Goal: Information Seeking & Learning: Learn about a topic

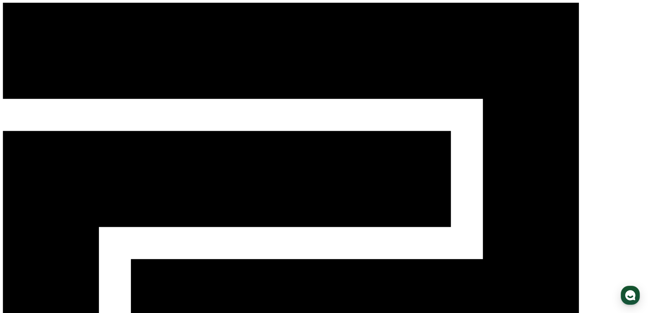
paste input "**********"
type input "**********"
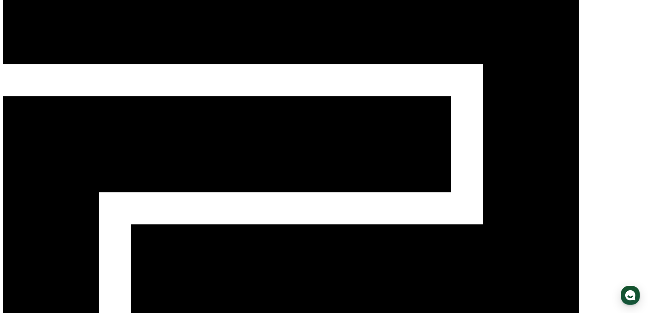
scroll to position [68, 0]
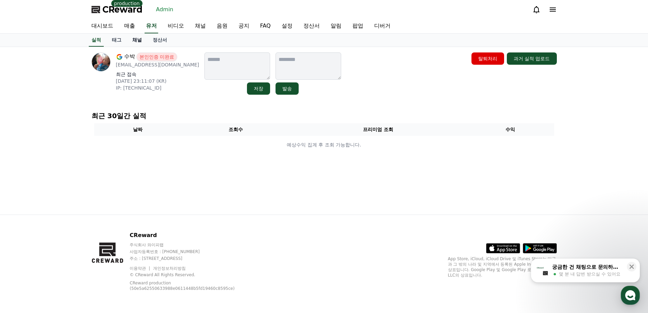
click at [140, 41] on link "채널" at bounding box center [137, 40] width 20 height 13
click at [112, 38] on link "태그" at bounding box center [116, 40] width 20 height 13
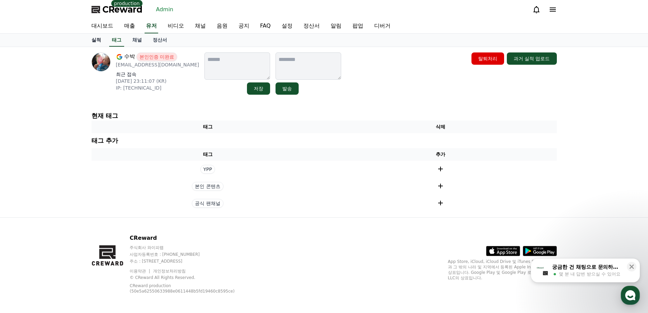
click at [98, 40] on link "실적" at bounding box center [96, 40] width 20 height 13
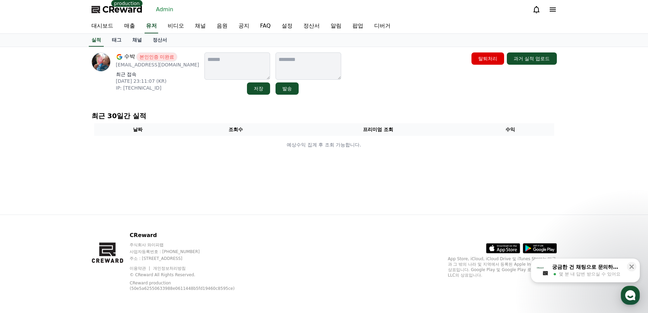
click at [180, 108] on div "수박 본인인증 미완료 yusungdong@gmail.com 최근 접속 2025-08-01 23:11:07 (KR) IP: 58.224.2.18…" at bounding box center [324, 130] width 476 height 167
click at [180, 108] on div "최근 30일간 실적 날짜 조회수 프리미엄 조회 수익 예상수익 집계 후 조회 가능합니다." at bounding box center [324, 133] width 471 height 51
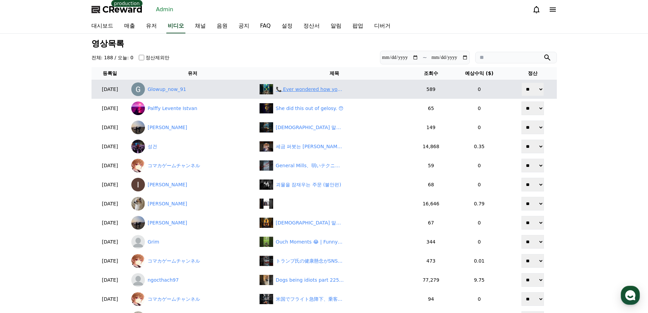
click at [310, 89] on div "📞 Ever wondered how your phone call connects in seconds? #shorts #viral #trend …" at bounding box center [310, 89] width 68 height 7
click at [324, 90] on div "📞 Ever wondered how your phone call connects in seconds? #shorts #viral #trend …" at bounding box center [310, 89] width 68 height 7
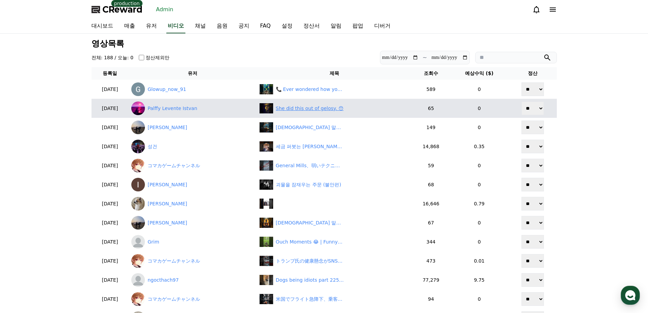
click at [311, 110] on div "She did this out of gelosy. 😯" at bounding box center [310, 108] width 68 height 7
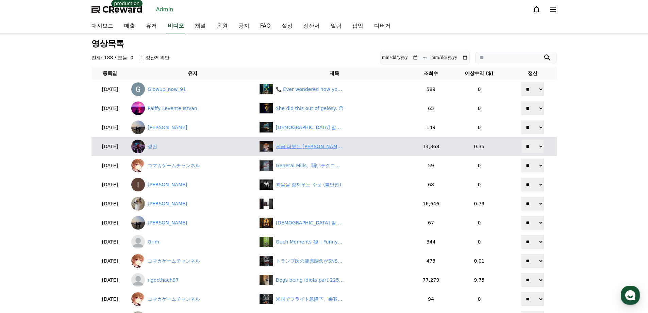
click at [321, 147] on div "세금 퍼붓는 이재명, 윤석열 대통령의 경고 재조명" at bounding box center [310, 146] width 68 height 7
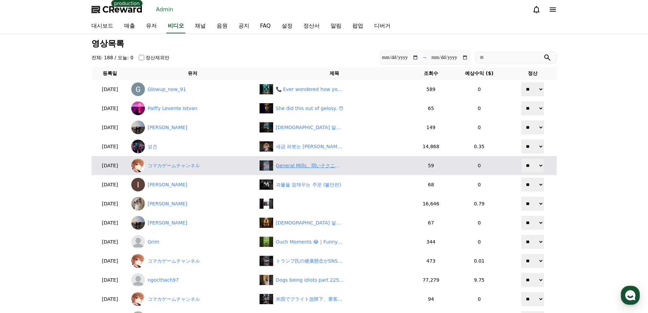
click at [309, 166] on div "General Mills、弱いテクニカル指標で株価安、投資環境に不透明感" at bounding box center [310, 165] width 68 height 7
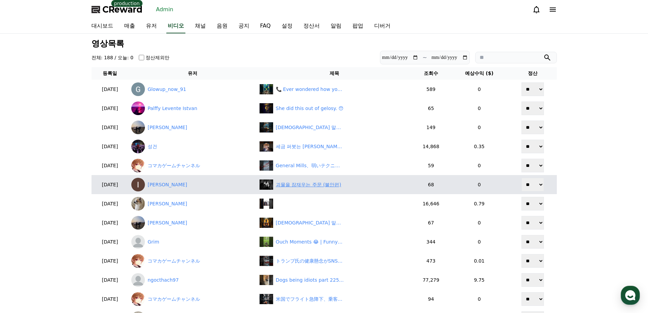
click at [330, 183] on div "괴물을 잠재우는 주문 (불안편)" at bounding box center [308, 184] width 65 height 7
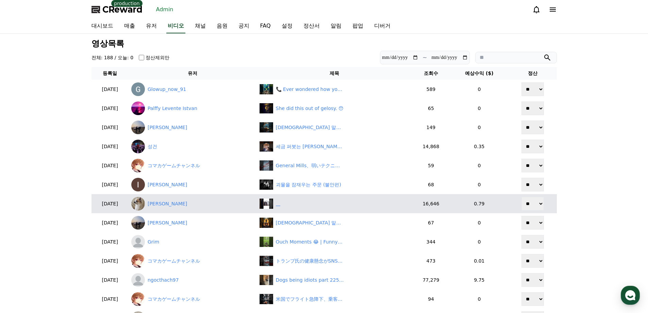
click at [312, 206] on div "‎ ‎ ‎ ‎" at bounding box center [335, 203] width 150 height 10
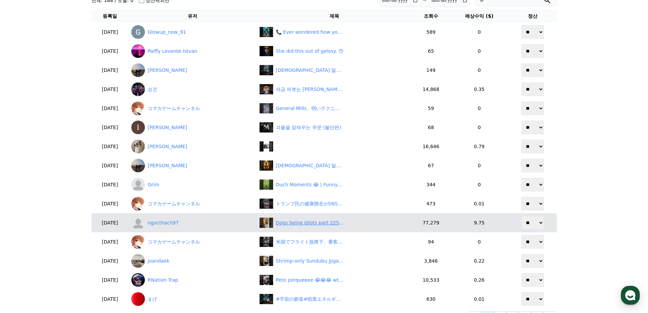
scroll to position [68, 0]
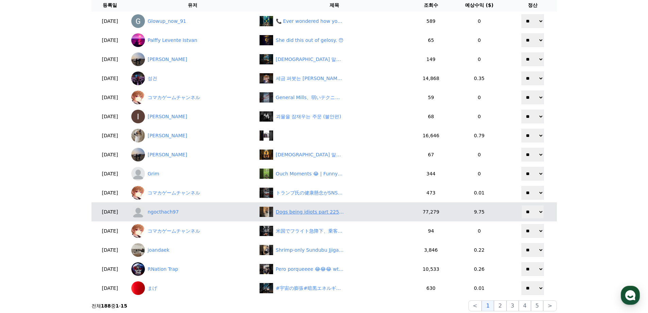
click at [307, 214] on div "Dogs being idiots part 225: Two dramatic dogs 🤣#funnydog #funnypet #cutedog #do…" at bounding box center [310, 211] width 68 height 7
click at [204, 213] on link "ngocthach97" at bounding box center [192, 212] width 123 height 14
click at [292, 212] on div "Dogs being idiots part 225: Two dramatic dogs 🤣#funnydog #funnypet #cutedog #do…" at bounding box center [310, 211] width 68 height 7
click at [179, 215] on link "ngocthach97" at bounding box center [192, 212] width 123 height 14
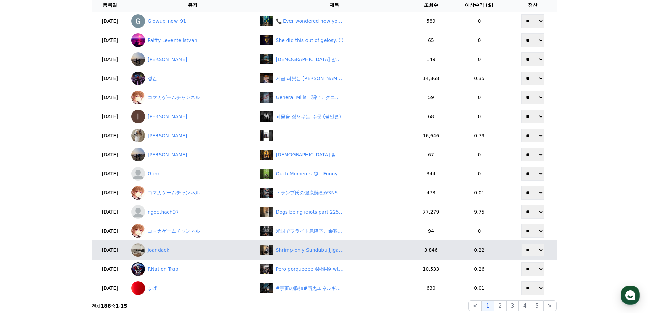
click at [321, 248] on div "Shrimp-only Sundubu Jjigae🍲 #koreanfood #tofu" at bounding box center [310, 249] width 68 height 7
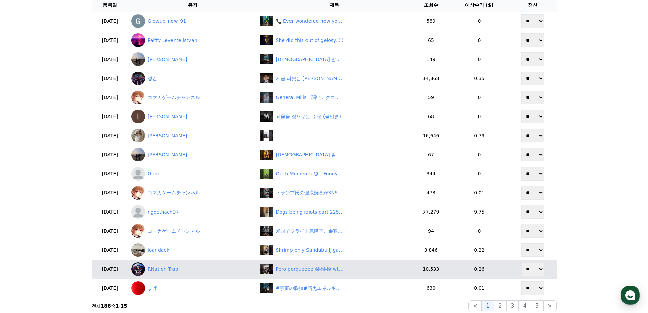
click at [306, 268] on div "Pero porqueeee 😂😂😂 wtf 😟😂" at bounding box center [310, 268] width 68 height 7
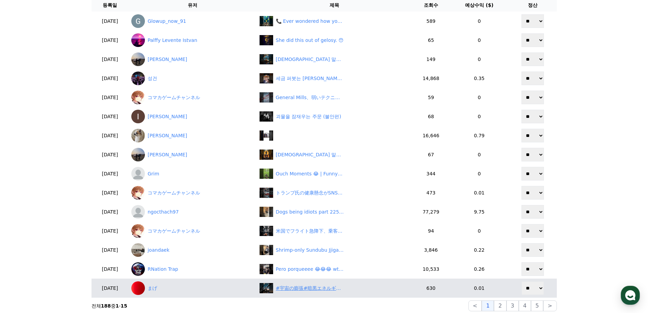
click at [342, 286] on div "#宇宙の膨張#暗黒エネルギー#DESI#宇宙最新研究#宇宙のひみつラボ" at bounding box center [310, 287] width 68 height 7
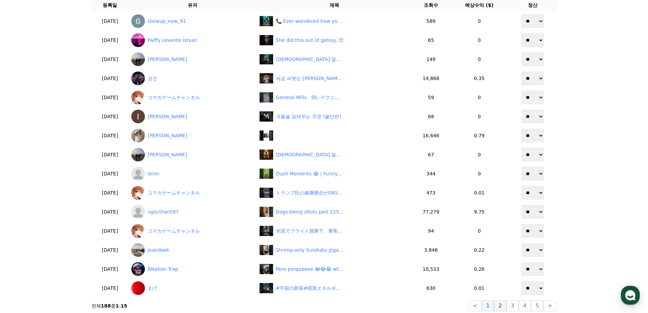
click at [499, 308] on button "2" at bounding box center [500, 305] width 12 height 11
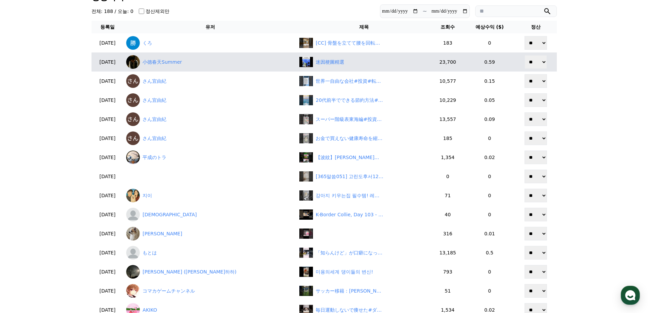
scroll to position [34, 0]
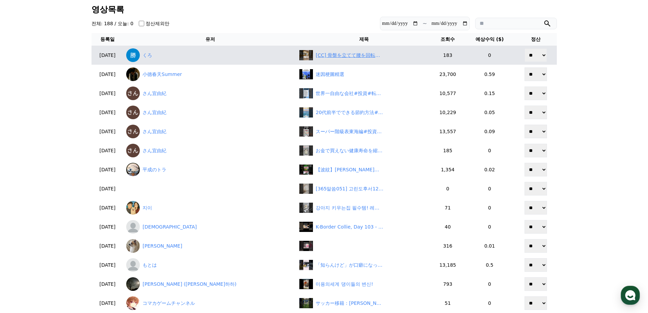
click at [316, 59] on div "[CC] 骨盤を立てて腰を回転させる" at bounding box center [350, 55] width 68 height 7
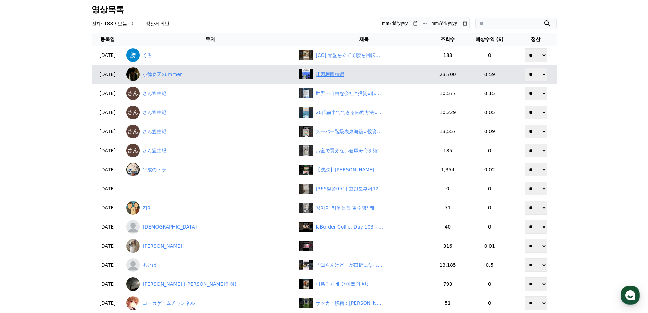
click at [316, 76] on div "迷因梗圖精選" at bounding box center [330, 74] width 29 height 7
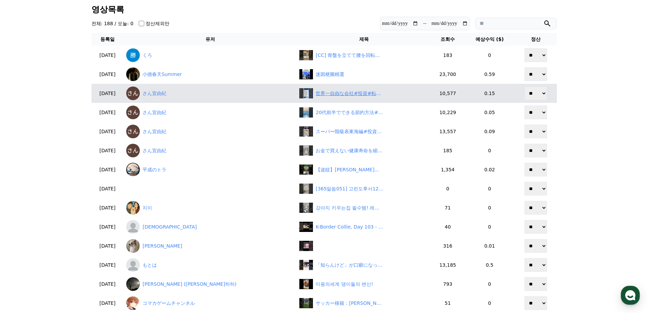
click at [316, 92] on div "世界一自由な会社#投資#転職#貯金" at bounding box center [350, 93] width 68 height 7
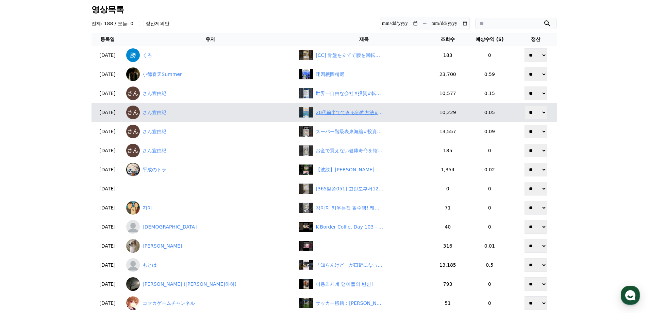
click at [316, 114] on div "20代前半でできる節約方法#投資#転職#貯金" at bounding box center [350, 112] width 68 height 7
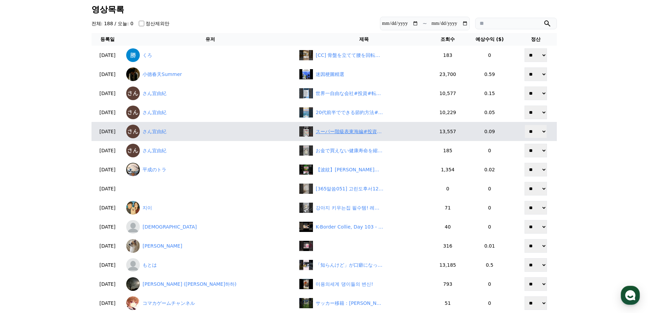
click at [307, 127] on div "スーパー階級表東海編#投資#転職#貯金" at bounding box center [363, 131] width 129 height 10
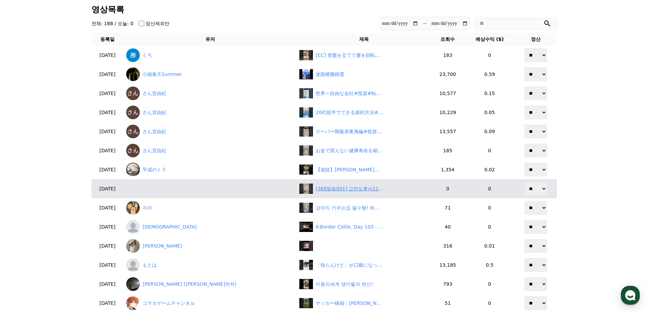
scroll to position [68, 0]
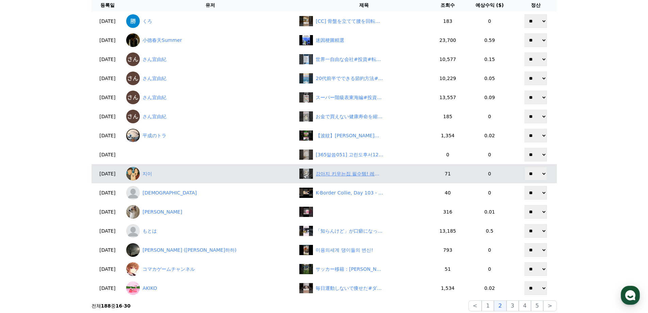
click at [316, 174] on div "강아지 키우는집 필수템! 레이캅 무선청소기 살균 진드기제거 강력한 흡입력까지!" at bounding box center [350, 173] width 68 height 7
click at [180, 172] on link "지이" at bounding box center [210, 174] width 168 height 14
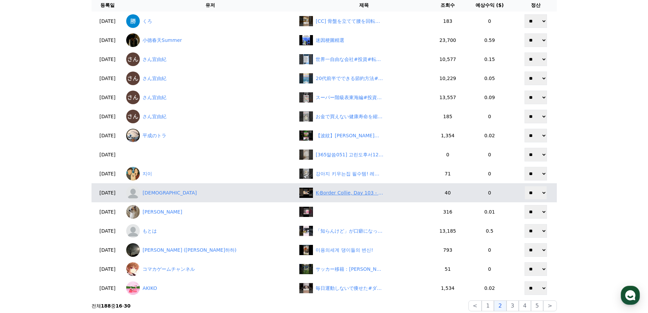
click at [327, 196] on div "K-Border Collie, Day 103 - Fabric Doll Meets Puppy Power 🐶🧸💥" at bounding box center [350, 192] width 68 height 7
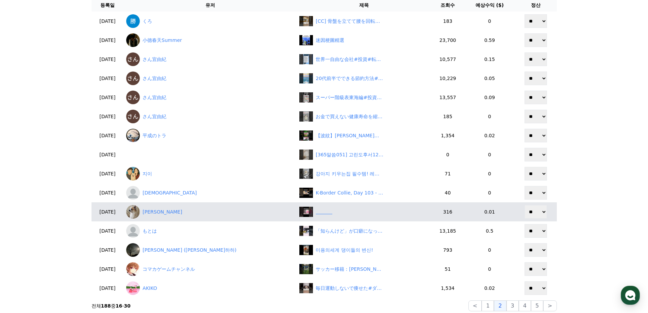
click at [317, 212] on div "‎ ‎ ‎ ‎ ‎ ‎ ‎ ‎ ‎ ‎ ‎ ‎" at bounding box center [363, 211] width 129 height 10
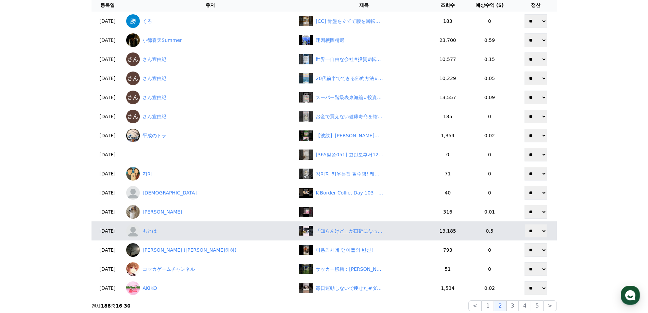
click at [330, 227] on div "「知らんけど」が口癖になったデュプランティエに関する雑学 #デュプランティエ #プロ野球 #阪神タイガース" at bounding box center [350, 230] width 68 height 7
click at [179, 230] on link "もとは" at bounding box center [210, 231] width 168 height 14
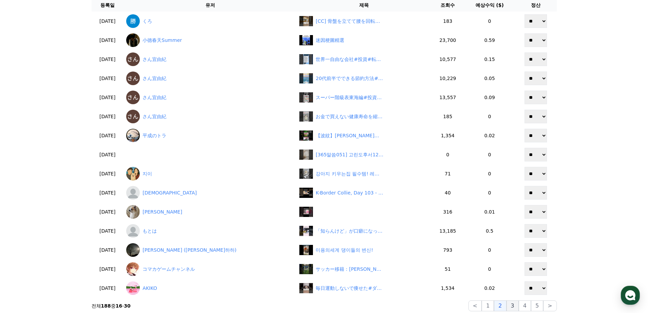
click at [518, 308] on button "3" at bounding box center [513, 305] width 12 height 11
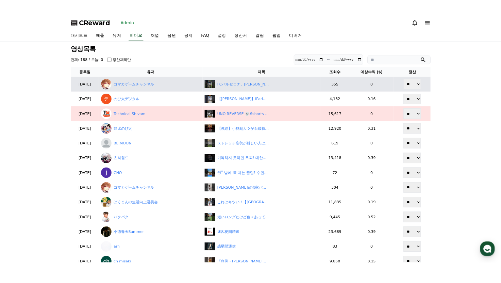
scroll to position [0, 0]
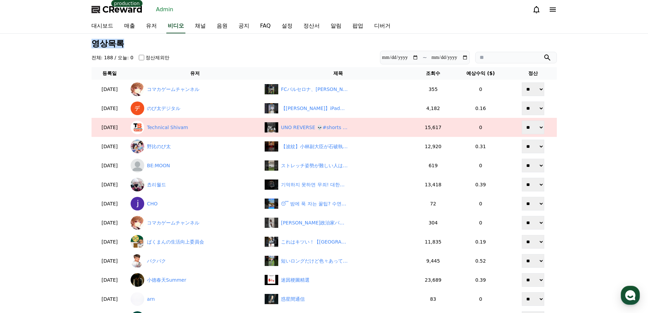
drag, startPoint x: 91, startPoint y: 41, endPoint x: 124, endPoint y: 38, distance: 33.1
click at [124, 38] on div "**********" at bounding box center [324, 208] width 471 height 345
click at [89, 42] on div "**********" at bounding box center [324, 208] width 471 height 345
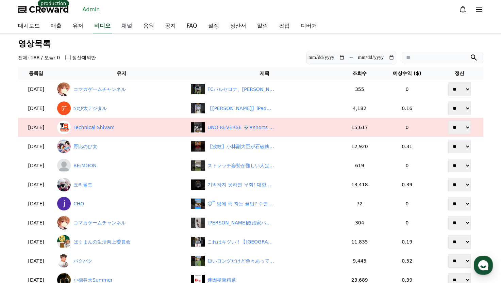
click at [128, 28] on link "채널" at bounding box center [127, 26] width 22 height 14
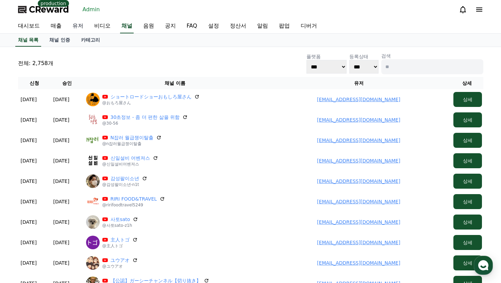
click at [80, 28] on link "유저" at bounding box center [78, 26] width 22 height 14
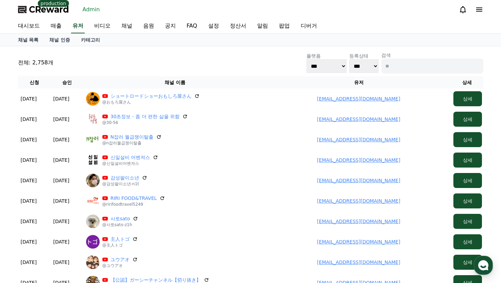
click at [46, 25] on link "매출" at bounding box center [56, 26] width 22 height 14
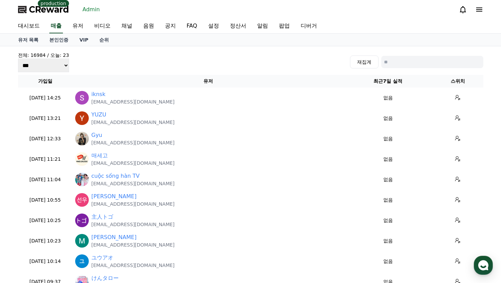
click at [50, 9] on span "CReward" at bounding box center [49, 9] width 40 height 11
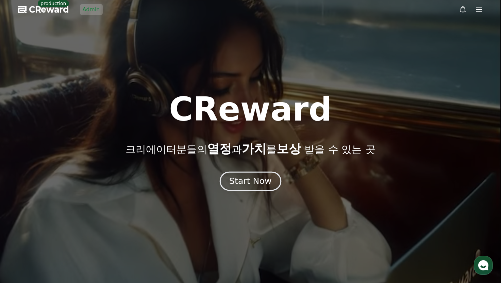
click at [252, 175] on button "Start Now" at bounding box center [251, 180] width 62 height 19
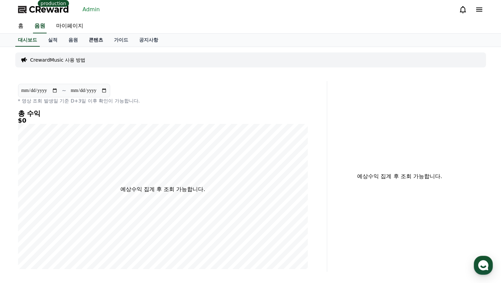
click at [95, 42] on link "콘텐츠" at bounding box center [95, 40] width 25 height 13
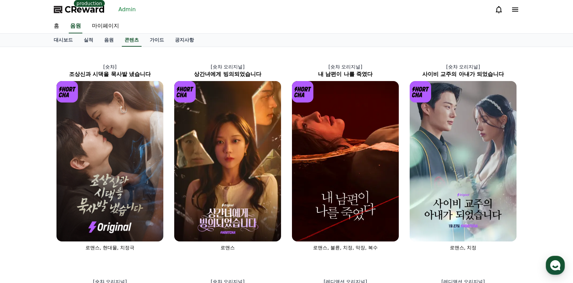
click at [121, 7] on link "Admin" at bounding box center [127, 9] width 23 height 11
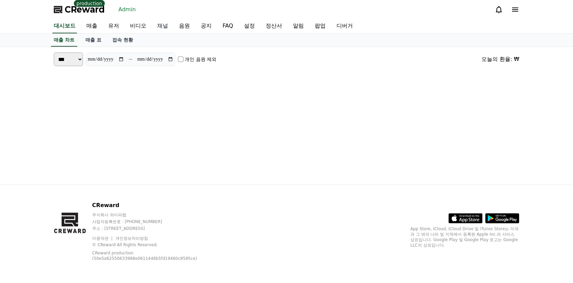
click at [161, 28] on link "채널" at bounding box center [163, 26] width 22 height 14
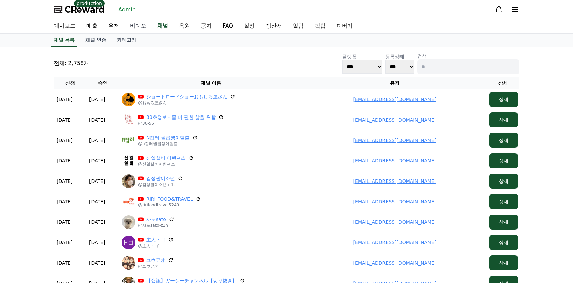
click at [125, 22] on link "비디오" at bounding box center [138, 26] width 27 height 14
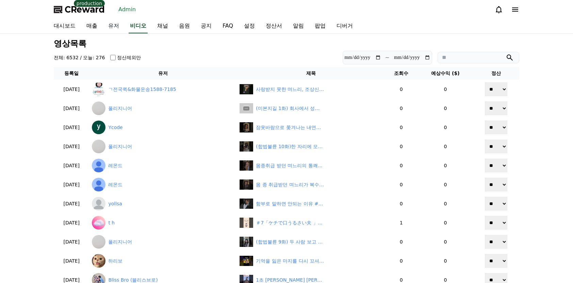
click at [122, 23] on link "유저" at bounding box center [114, 26] width 22 height 14
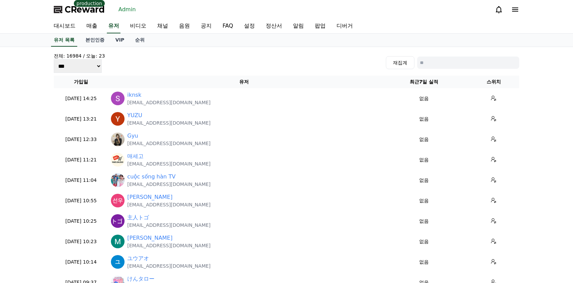
click at [441, 59] on input at bounding box center [468, 62] width 102 height 12
paste input "**********"
type input "**********"
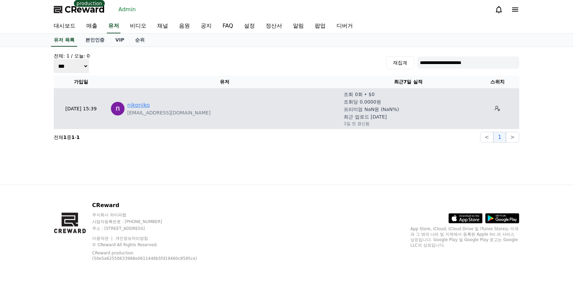
click at [139, 108] on link "nikoniko" at bounding box center [138, 105] width 22 height 8
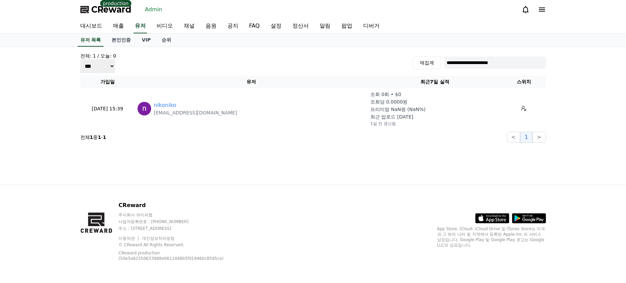
click at [123, 12] on span "CReward" at bounding box center [111, 9] width 40 height 11
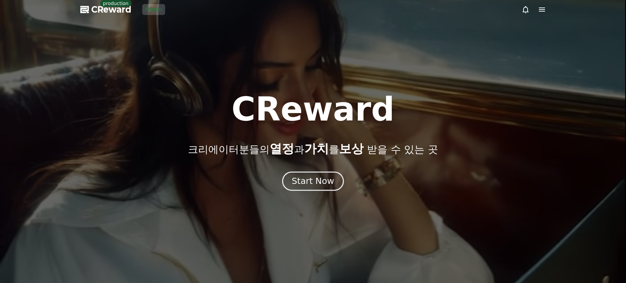
click at [311, 184] on div "Start Now" at bounding box center [313, 181] width 42 height 12
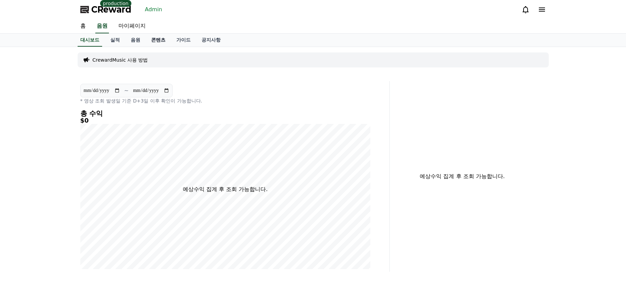
click at [165, 39] on link "콘텐츠" at bounding box center [158, 40] width 25 height 13
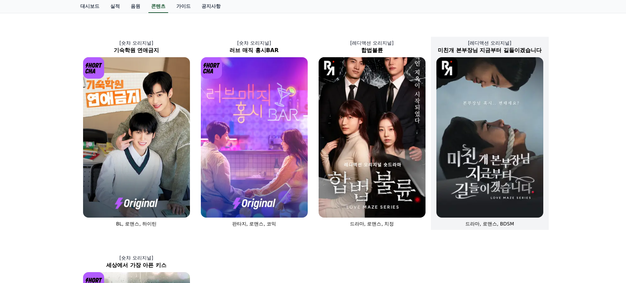
scroll to position [238, 0]
click at [492, 150] on img at bounding box center [489, 137] width 107 height 160
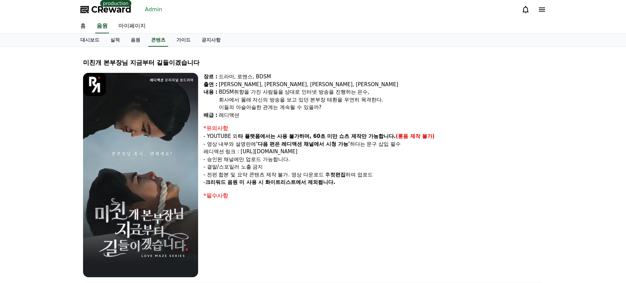
drag, startPoint x: 360, startPoint y: 150, endPoint x: 206, endPoint y: 153, distance: 153.5
click at [206, 153] on p "레디액션 링크 : https://www.youtube.com/@readyaction" at bounding box center [373, 152] width 340 height 8
copy p "레디액션 링크 : https://www.youtube.com/@readyaction"
drag, startPoint x: 261, startPoint y: 143, endPoint x: 349, endPoint y: 145, distance: 88.1
click at [349, 145] on strong "'다음 편은 레디액션 채널에서 시청 가능'" at bounding box center [303, 144] width 94 height 6
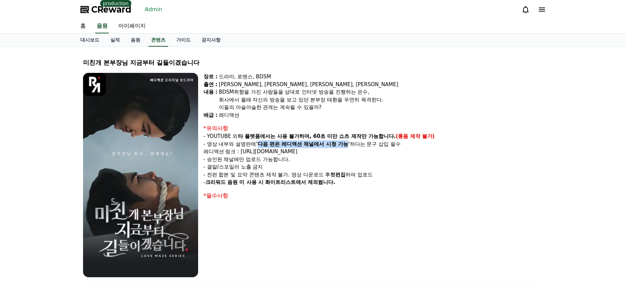
copy strong "다음 편은 레디액션 채널에서 시청 가능"
click at [335, 151] on p "레디액션 링크 : https://www.youtube.com/@readyaction" at bounding box center [373, 152] width 340 height 8
drag, startPoint x: 345, startPoint y: 152, endPoint x: 208, endPoint y: 153, distance: 136.8
click at [208, 153] on p "레디액션 링크 : https://www.youtube.com/@readyaction" at bounding box center [373, 152] width 340 height 8
copy p "레디액션 링크 : https://www.youtube.com/@readyaction"
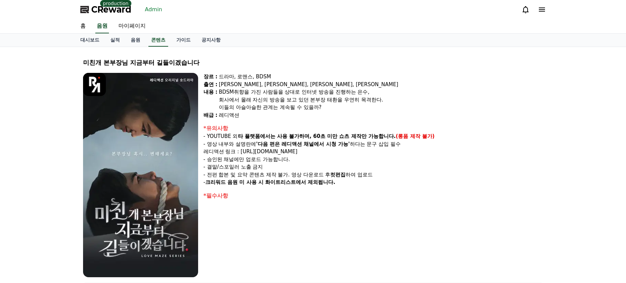
click at [92, 9] on span "CReward" at bounding box center [111, 9] width 40 height 11
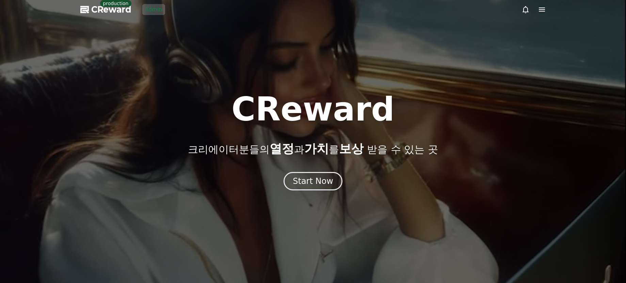
click at [301, 170] on div "CReward 크리에이터분들의 열정 과 가치 를 보상 받을 수 있는 곳 Start Now" at bounding box center [313, 141] width 626 height 97
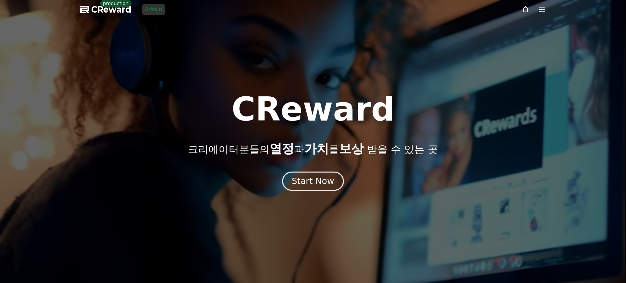
click at [303, 173] on button "Start Now" at bounding box center [313, 180] width 62 height 19
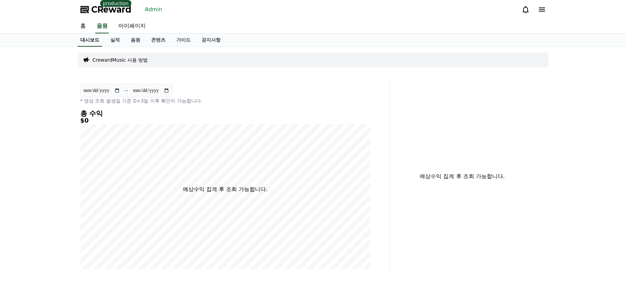
click at [89, 40] on link "대시보드" at bounding box center [90, 40] width 24 height 13
drag, startPoint x: 217, startPoint y: 17, endPoint x: 205, endPoint y: 19, distance: 11.7
click at [211, 18] on div "CReward production Admin" at bounding box center [313, 9] width 476 height 19
drag, startPoint x: 258, startPoint y: 15, endPoint x: 206, endPoint y: 11, distance: 51.5
click at [261, 11] on div "CReward production Admin" at bounding box center [313, 9] width 476 height 19
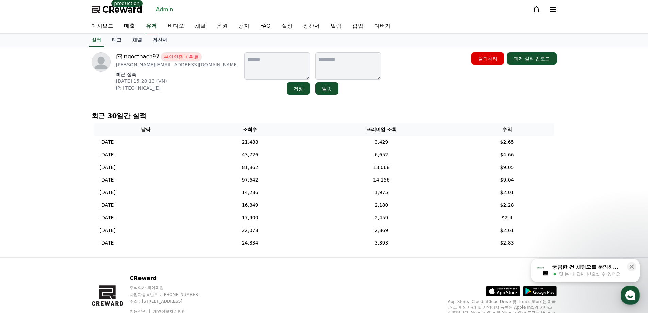
click at [139, 39] on link "채널" at bounding box center [137, 40] width 20 height 13
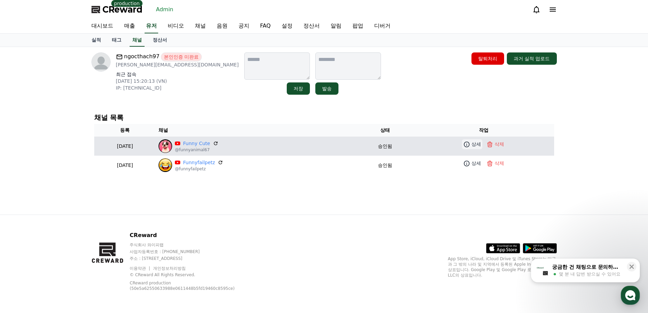
click at [470, 143] on icon at bounding box center [467, 144] width 6 height 6
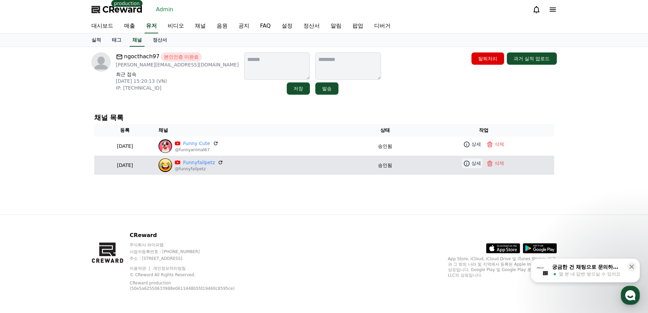
click at [477, 159] on link "상세" at bounding box center [472, 163] width 20 height 10
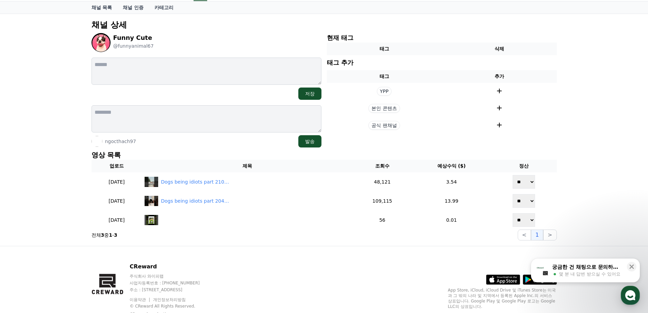
scroll to position [34, 0]
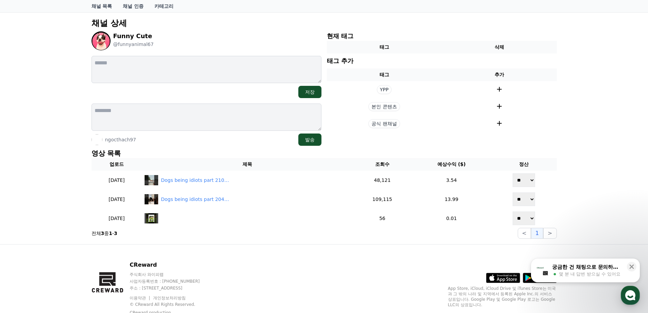
click at [249, 146] on div "채널 상세 Funny Cute @funnyanimal67 저장 ngocthach97 발송 현재 태그 태그 삭제 태그 추가 태그 추가 YPP 본…" at bounding box center [324, 128] width 471 height 226
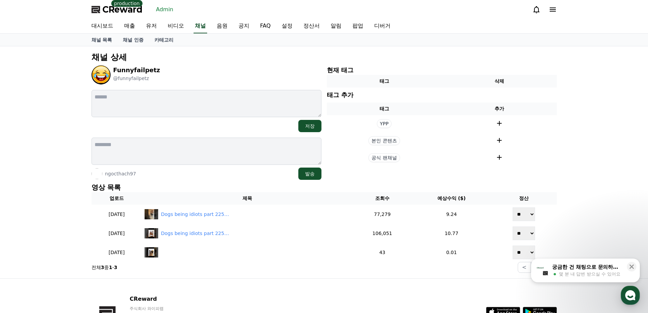
click at [257, 179] on div "ngocthach97 발송" at bounding box center [207, 173] width 230 height 12
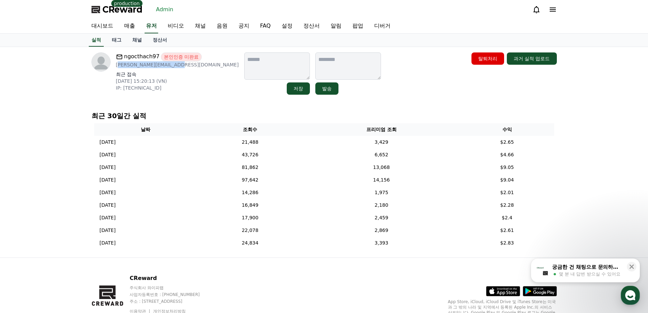
drag, startPoint x: 182, startPoint y: 64, endPoint x: 118, endPoint y: 67, distance: 63.3
click at [118, 67] on p "Alexnam123997@gmail.com" at bounding box center [177, 64] width 123 height 7
drag, startPoint x: 116, startPoint y: 65, endPoint x: 134, endPoint y: 67, distance: 18.1
click at [134, 67] on p "Alexnam123997@gmail.com" at bounding box center [177, 64] width 123 height 7
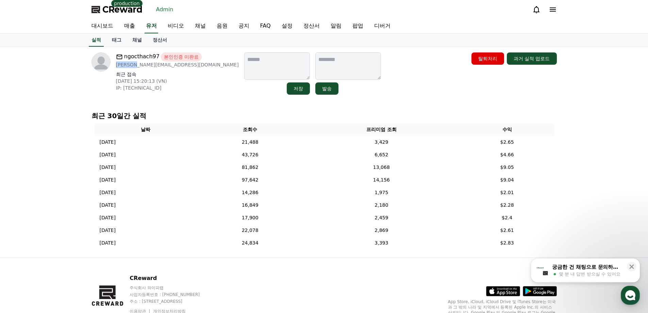
copy p "Alexnam"
click at [197, 102] on div "ngocthach97 본인인증 미완료 Alexnam123997@gmail.com 최근 접속 2025-08-30 15:20:13 (VN) IP:…" at bounding box center [324, 152] width 476 height 210
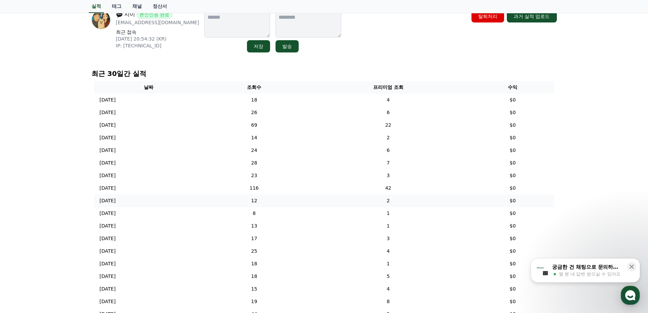
scroll to position [136, 0]
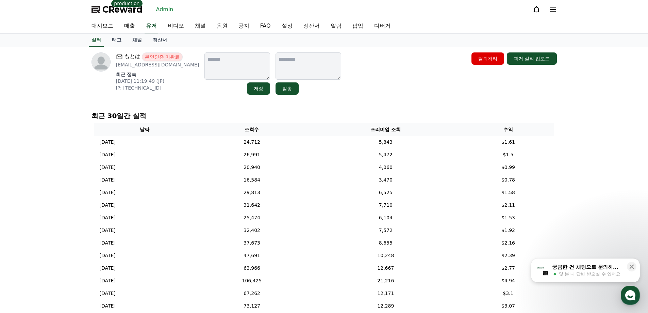
click at [359, 101] on div "もとは 본인인증 미완료 [EMAIL_ADDRESS][DOMAIN_NAME] 최근 접속 [DATE] 11:19:49 (JP) IP: [TECHN…" at bounding box center [324, 190] width 476 height 286
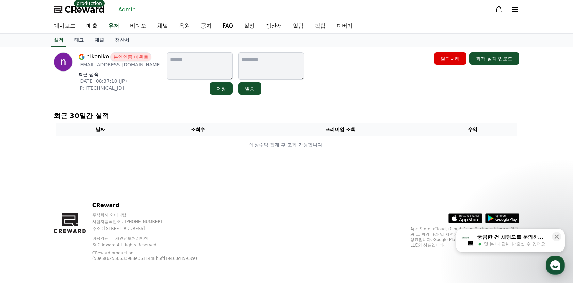
click at [107, 43] on link "채널" at bounding box center [99, 40] width 20 height 13
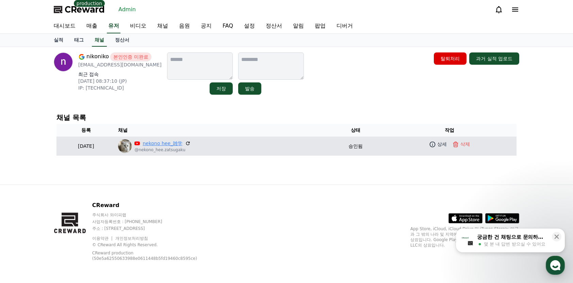
click at [178, 140] on link "nekono hee_雑学" at bounding box center [163, 143] width 40 height 7
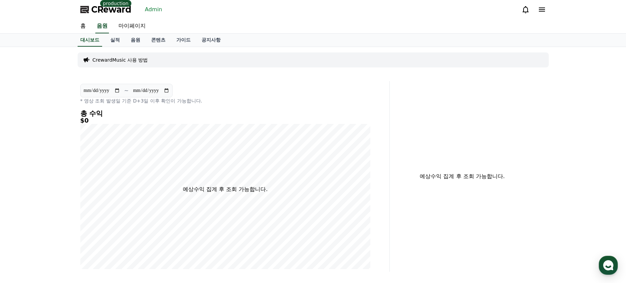
click at [154, 9] on link "Admin" at bounding box center [153, 9] width 23 height 11
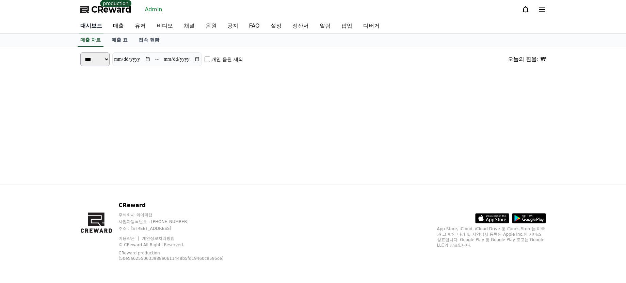
click at [92, 25] on link "대시보드" at bounding box center [91, 26] width 24 height 14
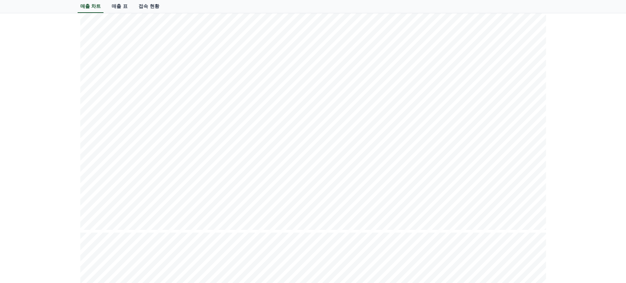
scroll to position [136, 0]
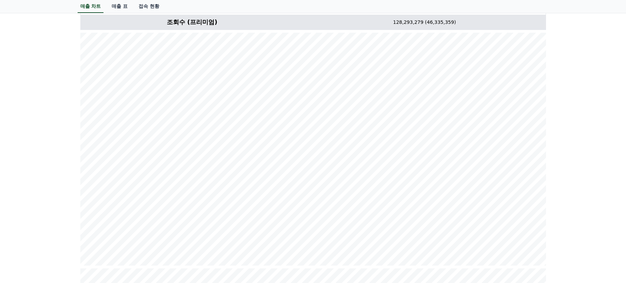
scroll to position [102, 0]
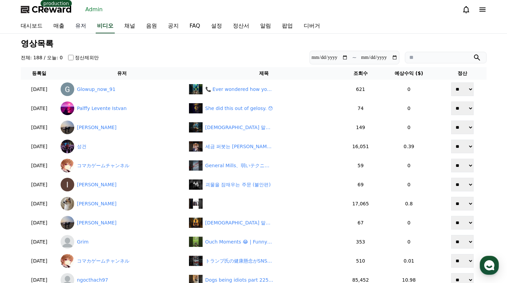
click at [82, 27] on link "유저" at bounding box center [81, 26] width 22 height 14
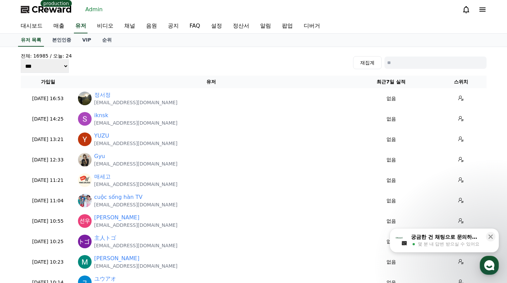
click at [410, 67] on input at bounding box center [435, 62] width 102 height 12
paste input "*******"
type input "*******"
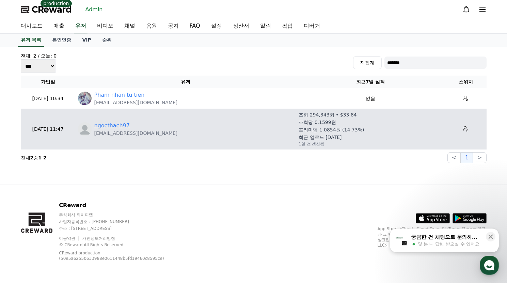
click at [115, 125] on link "ngocthach97" at bounding box center [111, 125] width 35 height 8
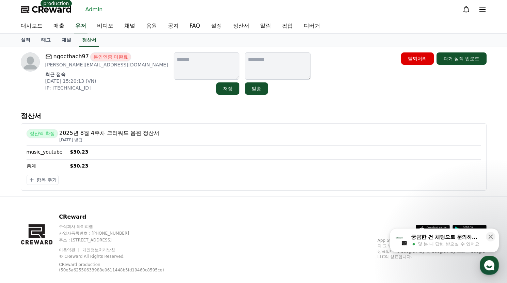
click at [192, 118] on p "정산서" at bounding box center [253, 116] width 465 height 10
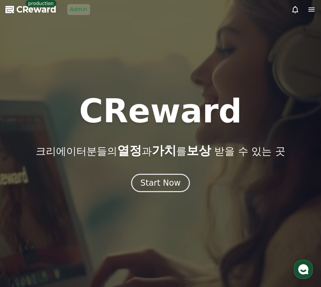
click at [79, 12] on link "Admin" at bounding box center [78, 9] width 23 height 11
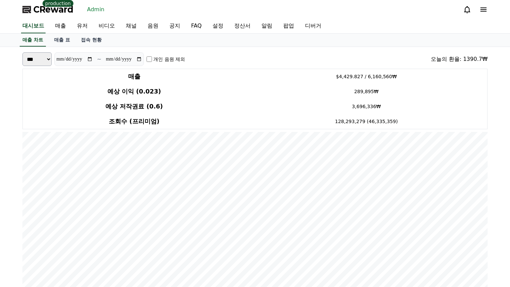
click at [152, 36] on div "매출 차트 매출 표 접속 현황" at bounding box center [255, 40] width 476 height 13
click at [84, 28] on link "유저" at bounding box center [82, 26] width 22 height 14
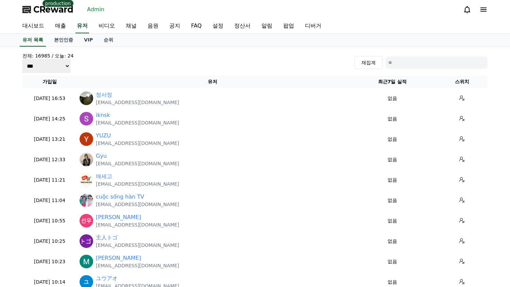
click at [43, 10] on span "CReward" at bounding box center [53, 9] width 40 height 11
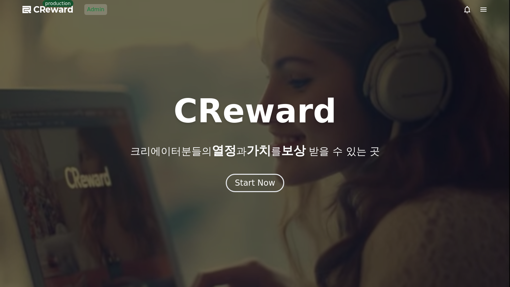
click at [92, 11] on link "Admin" at bounding box center [95, 9] width 23 height 11
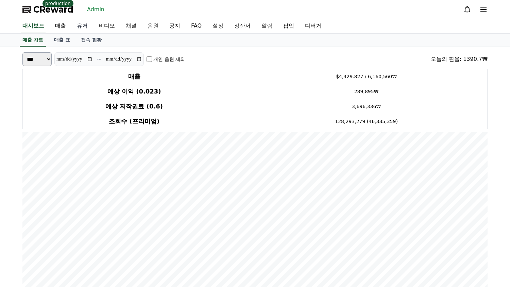
click at [82, 30] on link "유저" at bounding box center [82, 26] width 22 height 14
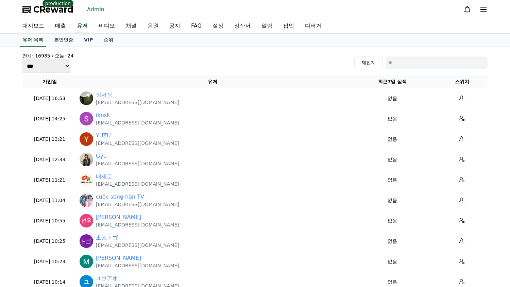
click at [321, 64] on input at bounding box center [437, 62] width 102 height 12
paste input "*******"
type input "*******"
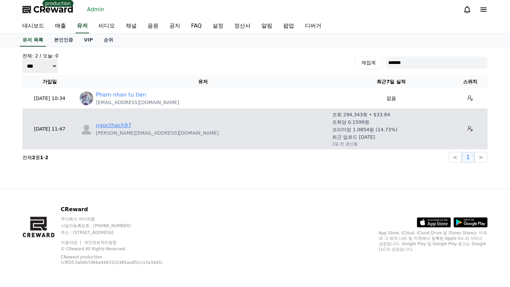
click at [119, 123] on link "ngocthach97" at bounding box center [113, 125] width 35 height 8
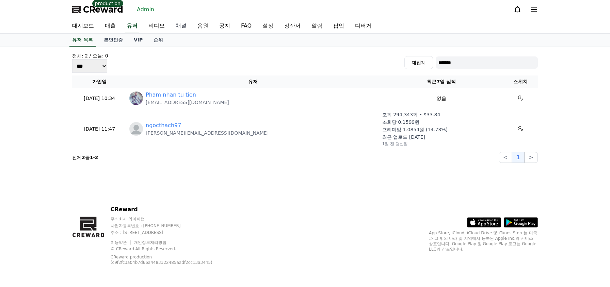
click at [186, 24] on link "채널" at bounding box center [181, 26] width 22 height 14
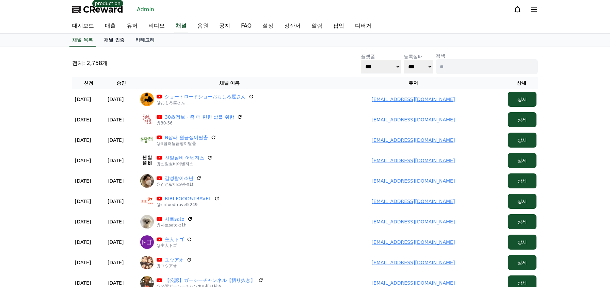
click at [122, 37] on link "채널 인증" at bounding box center [114, 40] width 32 height 13
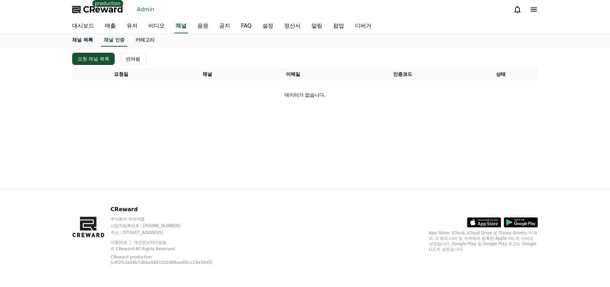
click at [93, 35] on link "채널 목록" at bounding box center [83, 40] width 32 height 13
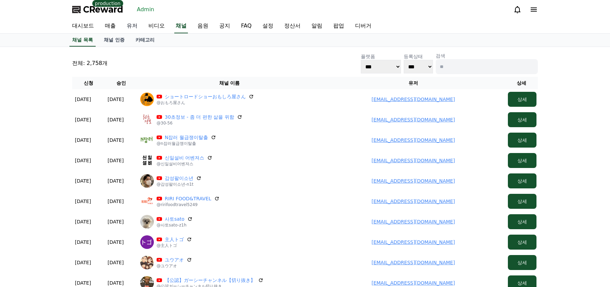
click at [129, 24] on link "유저" at bounding box center [132, 26] width 22 height 14
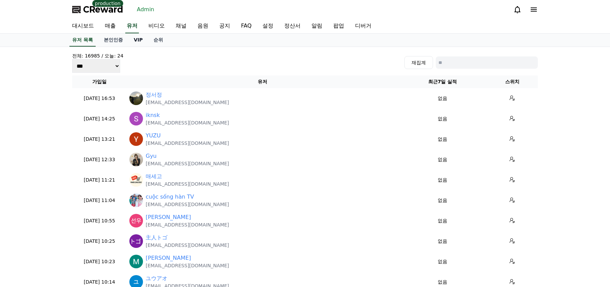
click at [138, 42] on link "VIP" at bounding box center [138, 40] width 20 height 13
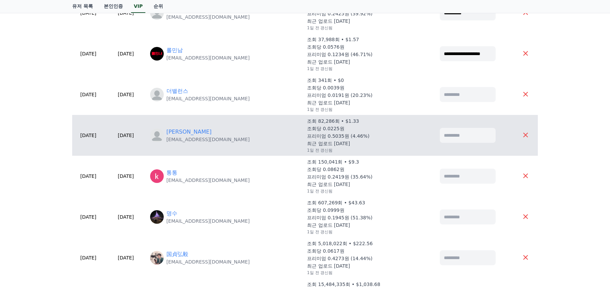
scroll to position [238, 0]
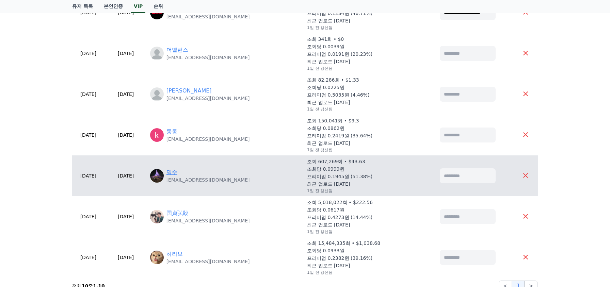
click at [177, 175] on link "명수" at bounding box center [171, 172] width 11 height 8
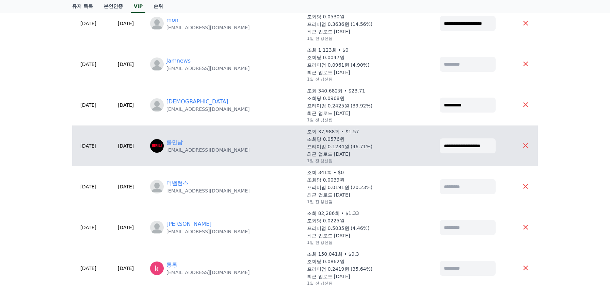
scroll to position [102, 0]
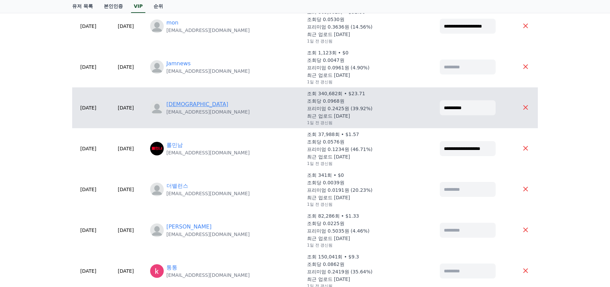
click at [193, 106] on link "[DEMOGRAPHIC_DATA]" at bounding box center [197, 104] width 62 height 8
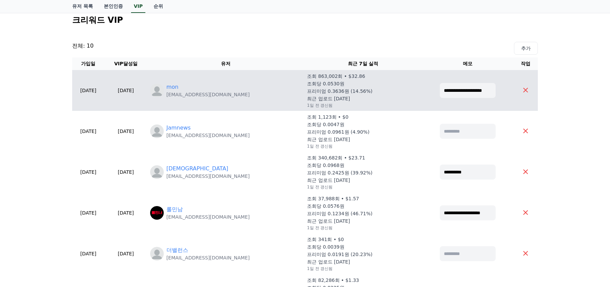
scroll to position [0, 0]
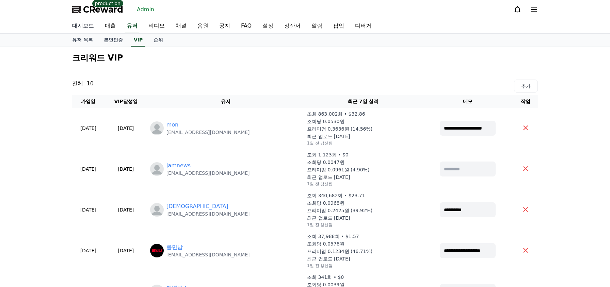
click at [80, 22] on link "대시보드" at bounding box center [83, 26] width 33 height 14
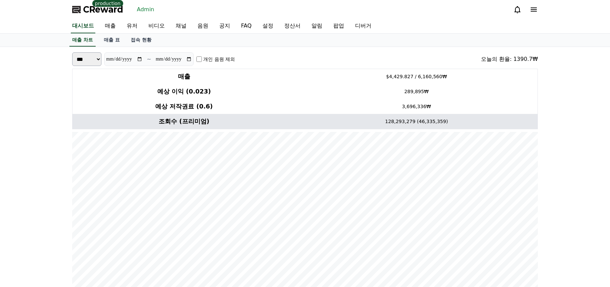
scroll to position [102, 0]
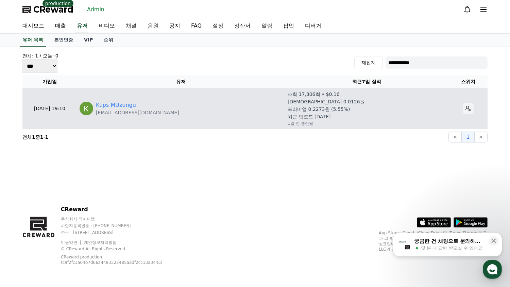
click at [466, 109] on icon at bounding box center [468, 108] width 5 height 5
